Goal: Find specific page/section: Find specific page/section

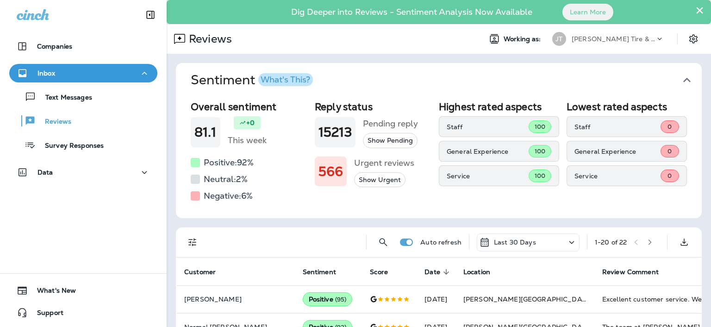
click at [99, 84] on div "Text Messages Reviews Survey Responses" at bounding box center [83, 118] width 148 height 72
click at [99, 85] on div "Text Messages Reviews Survey Responses" at bounding box center [83, 118] width 148 height 72
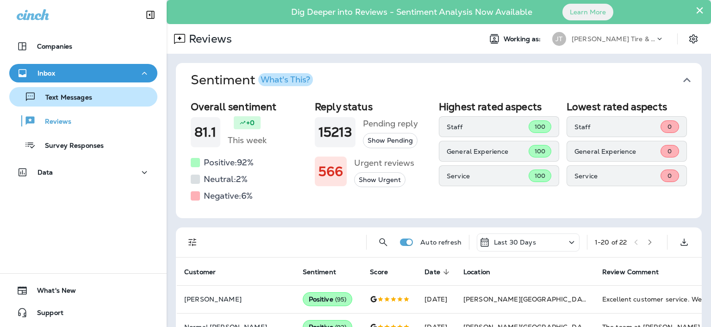
click at [101, 87] on button "Text Messages" at bounding box center [83, 96] width 148 height 19
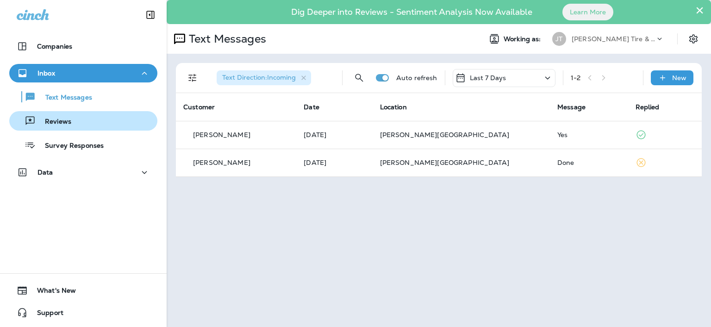
click at [68, 112] on button "Reviews" at bounding box center [83, 120] width 148 height 19
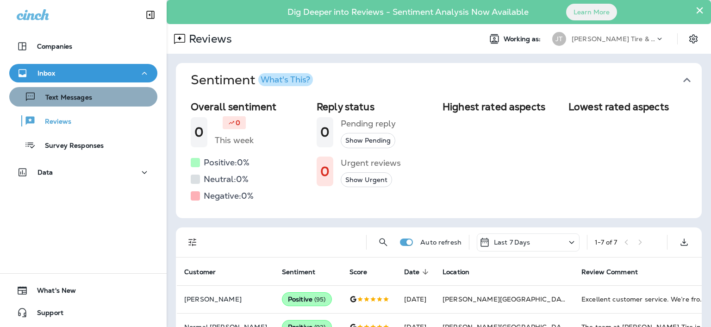
click at [83, 94] on p "Text Messages" at bounding box center [64, 97] width 56 height 9
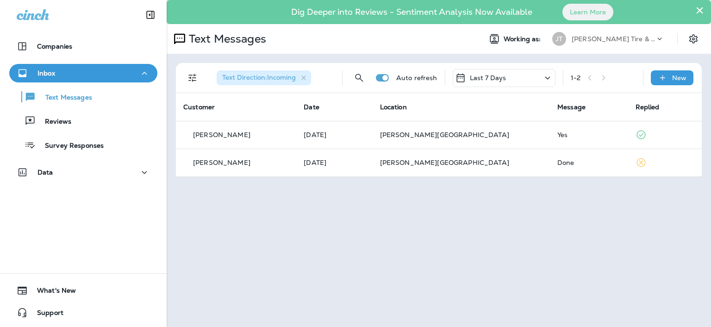
click at [700, 10] on button "×" at bounding box center [699, 10] width 9 height 15
